Goal: Information Seeking & Learning: Learn about a topic

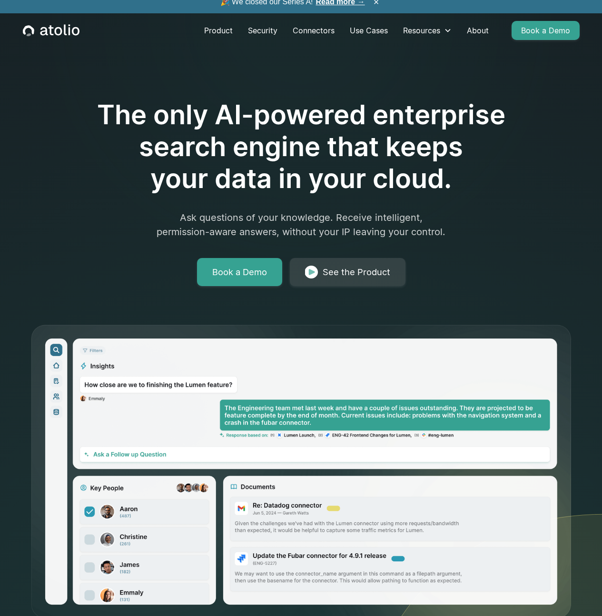
click at [344, 6] on link "Read more →" at bounding box center [340, 2] width 49 height 8
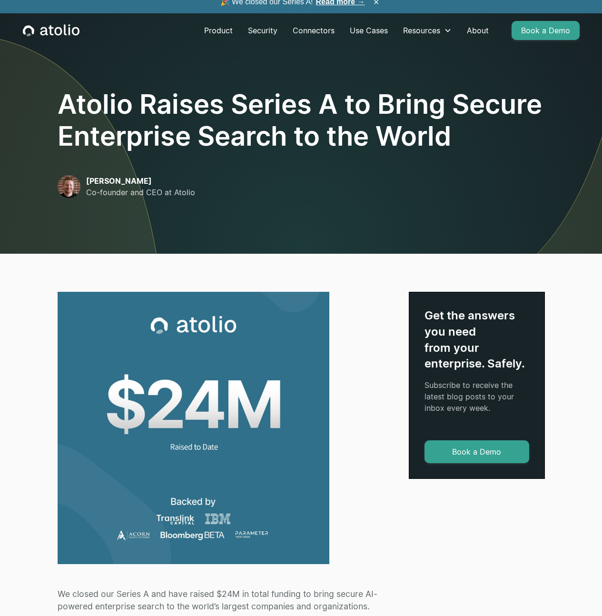
click at [66, 37] on icon "home" at bounding box center [51, 30] width 57 height 12
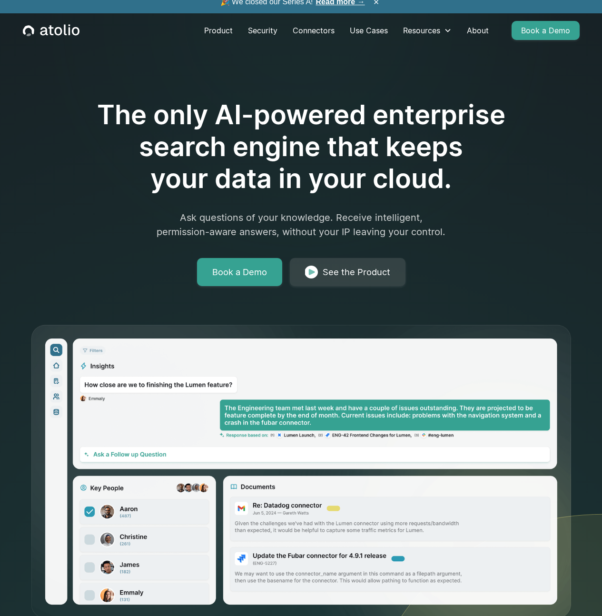
click at [346, 6] on link "Read more →" at bounding box center [340, 2] width 49 height 8
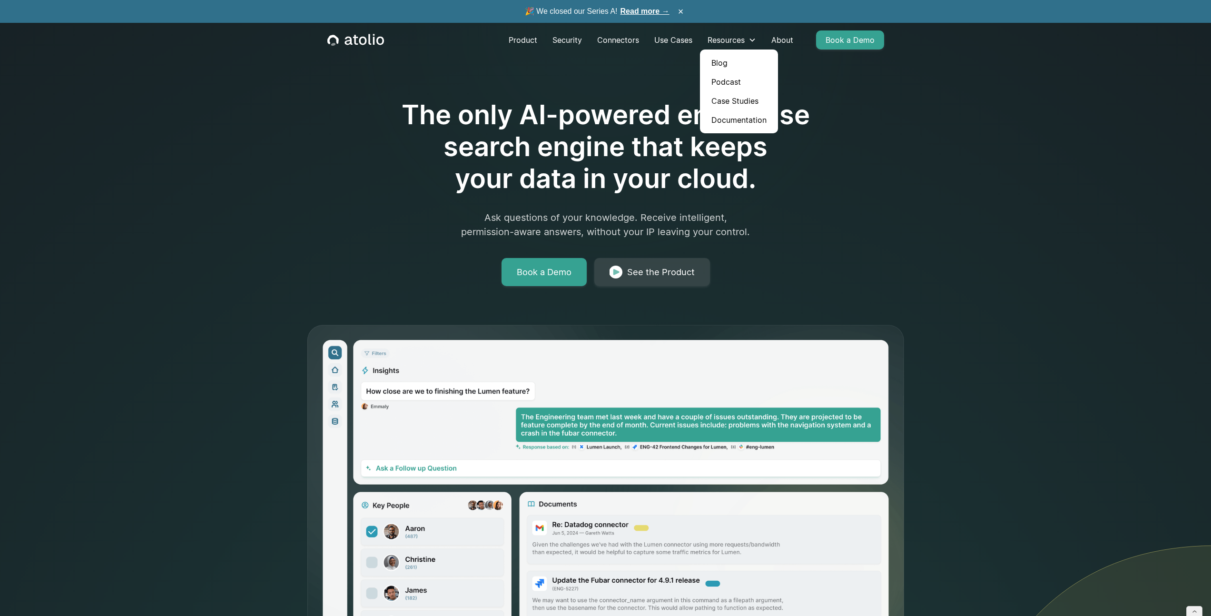
click at [742, 59] on link "Blog" at bounding box center [739, 62] width 70 height 19
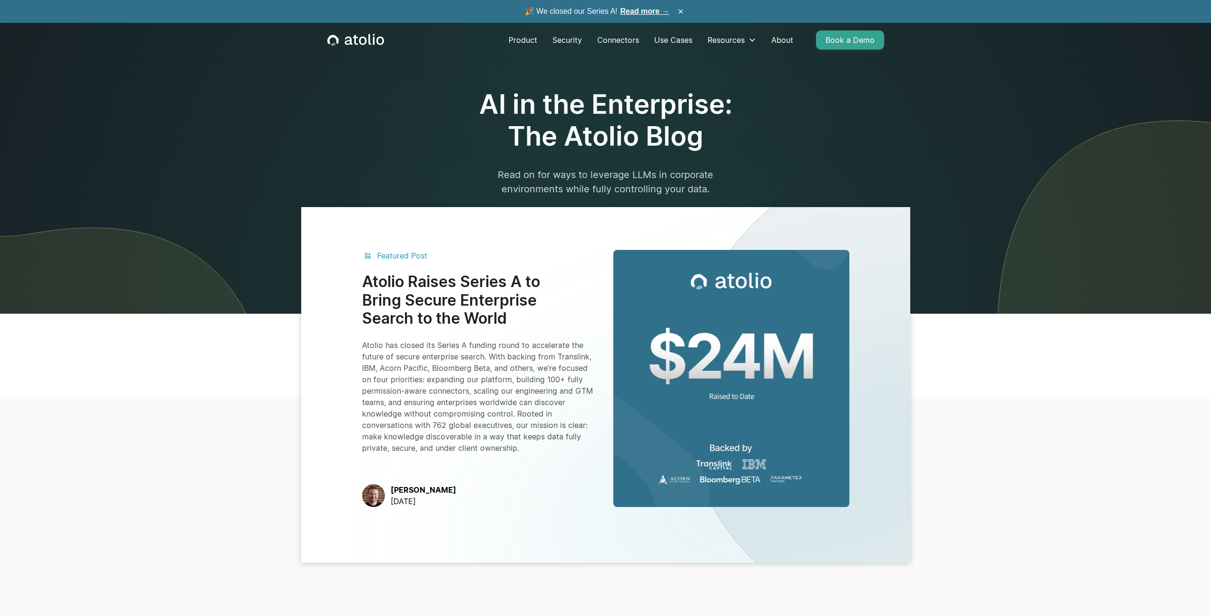
click at [457, 302] on h3 "Atolio Raises Series A to Bring Secure Enterprise Search to the World" at bounding box center [480, 300] width 236 height 55
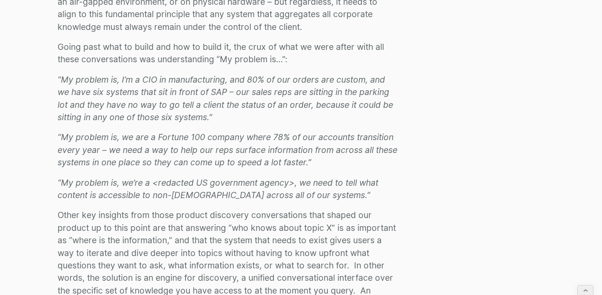
scroll to position [1346, 0]
